Goal: Navigation & Orientation: Find specific page/section

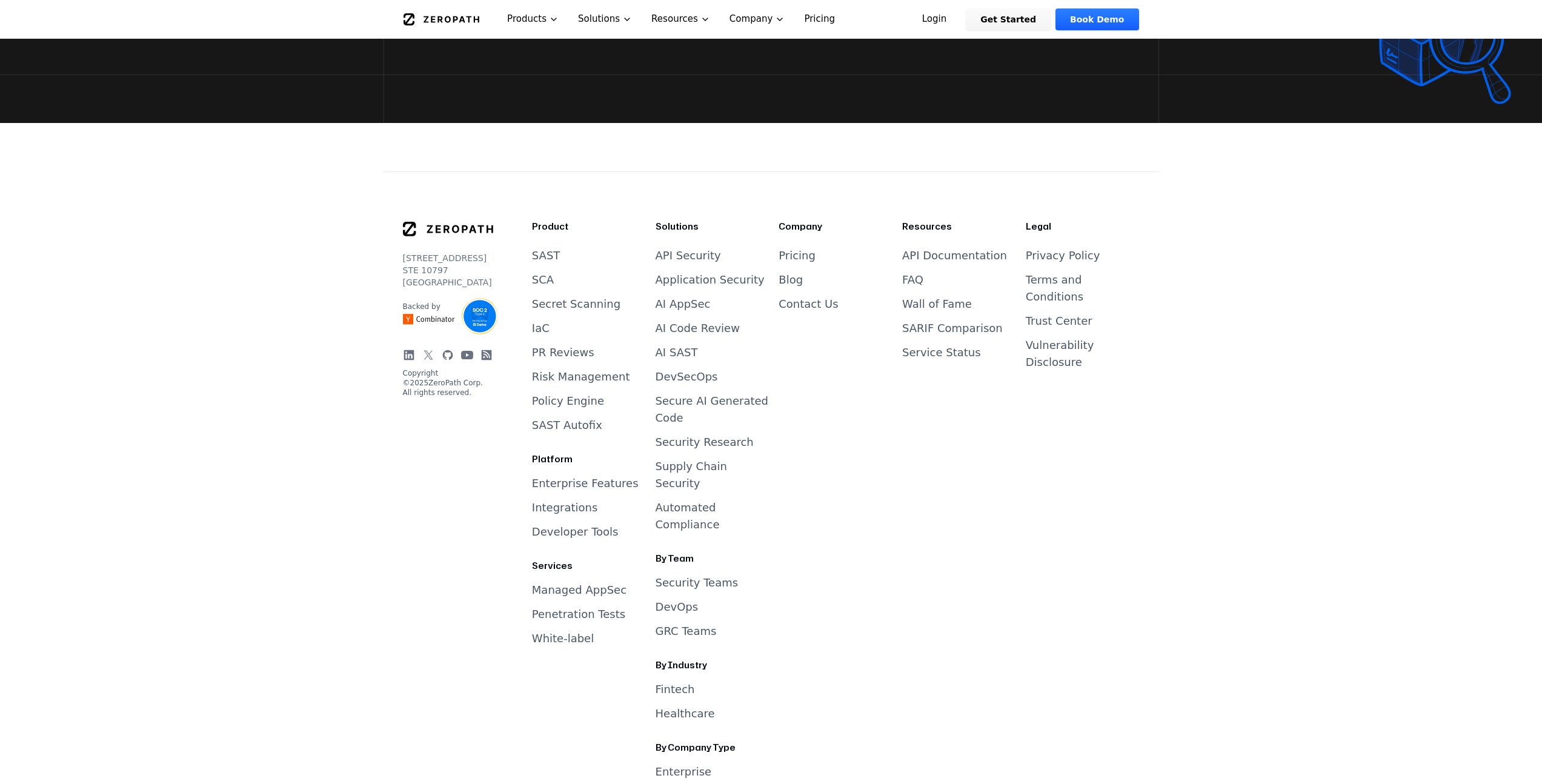
scroll to position [4984, 0]
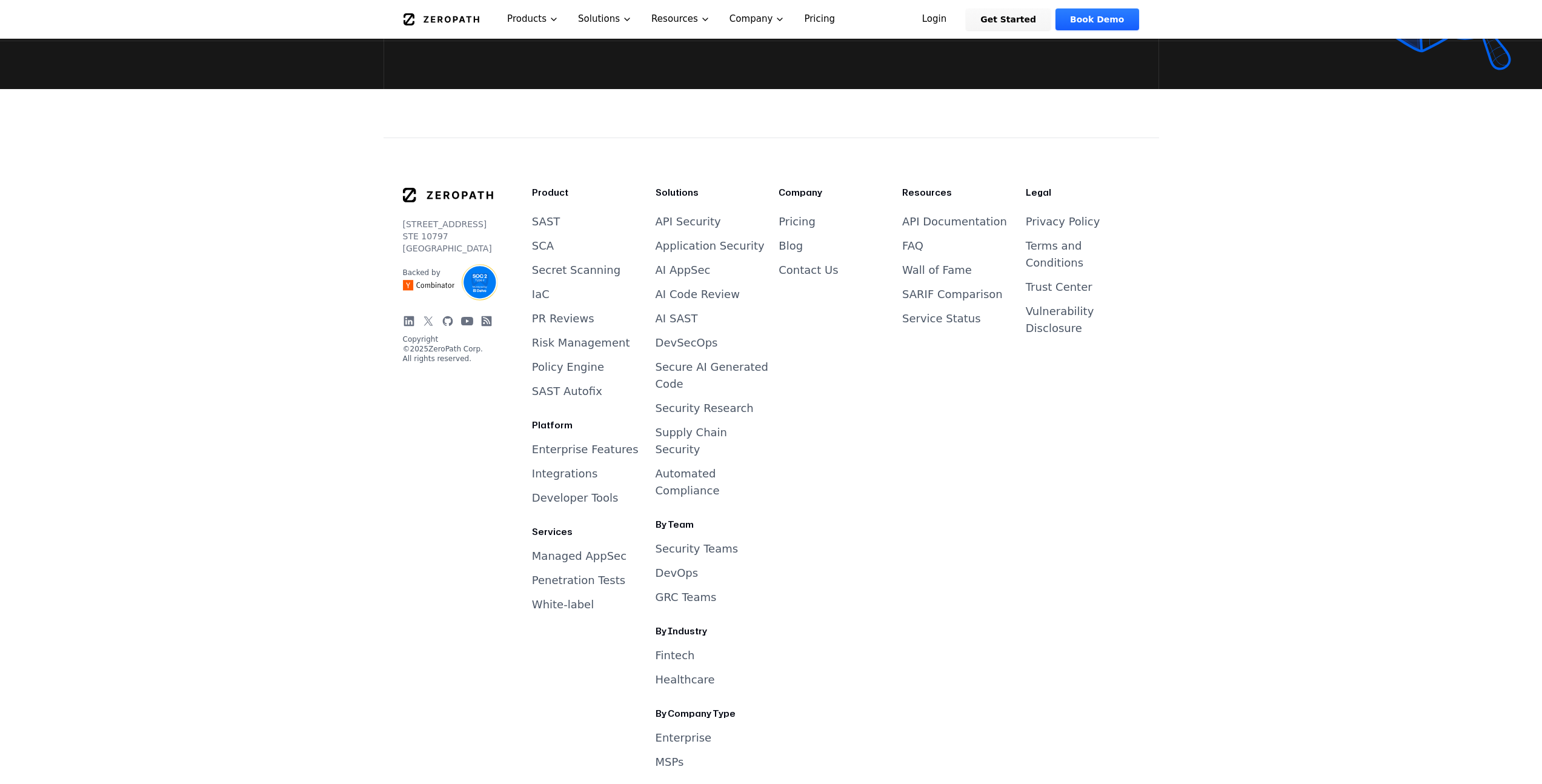
click at [411, 315] on icon at bounding box center [409, 321] width 11 height 11
click at [414, 335] on p "Copyright © 2025 ZeroPath Corp. All rights reserved." at bounding box center [448, 349] width 90 height 29
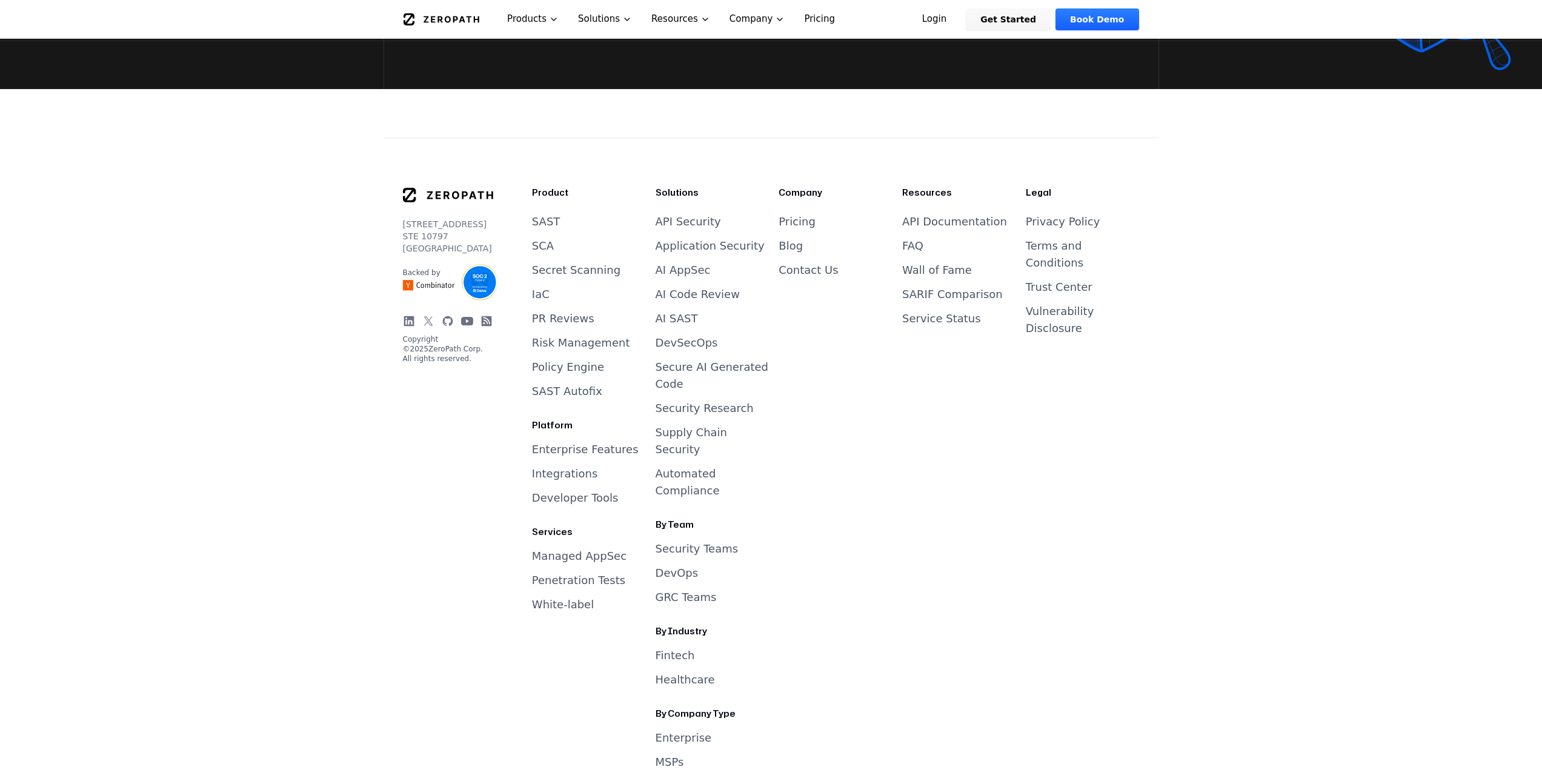
drag, startPoint x: 398, startPoint y: 335, endPoint x: 476, endPoint y: 335, distance: 78.0
click at [476, 335] on div "2261 Market Street STE 10797 San Francisco, CA 94114 Backed by Copyright © 2025…" at bounding box center [772, 458] width 776 height 640
copy p "ZeroPath Corp."
